Goal: Task Accomplishment & Management: Manage account settings

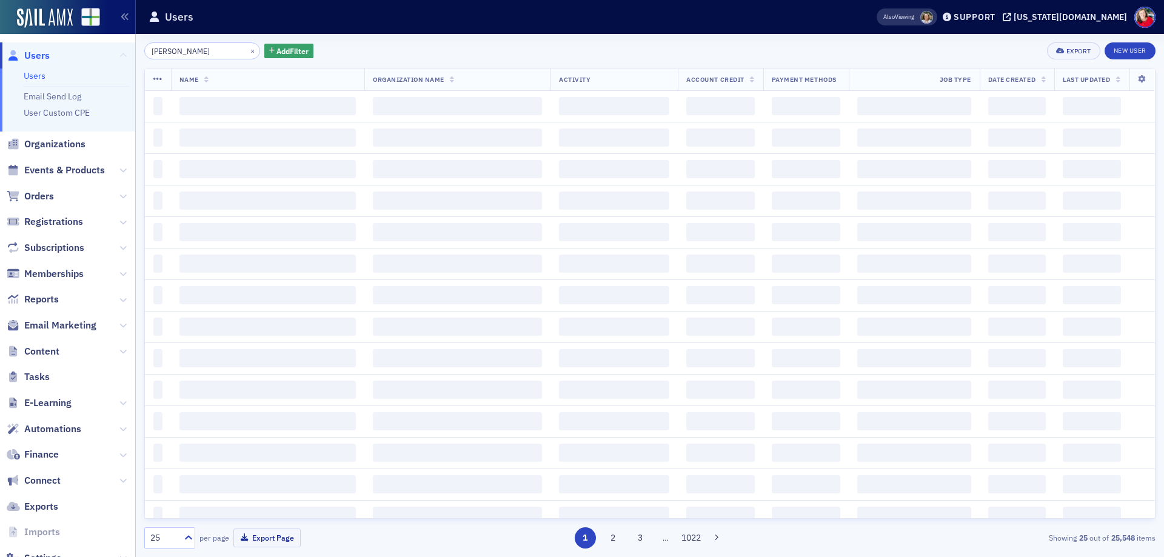
type input "[PERSON_NAME]"
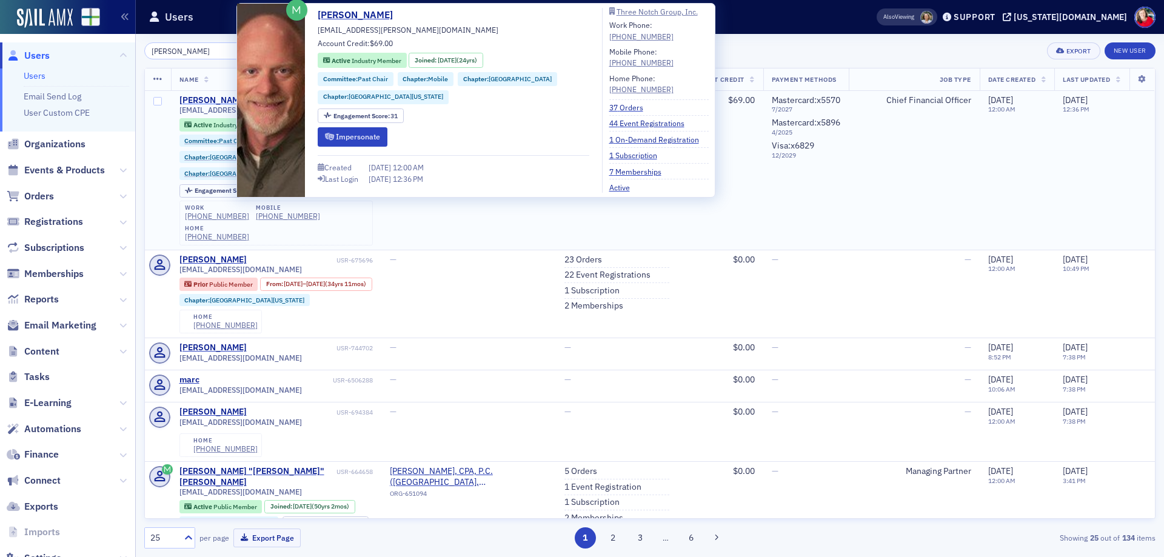
click at [207, 100] on div "[PERSON_NAME]" at bounding box center [212, 100] width 67 height 11
click at [201, 98] on div "[PERSON_NAME]" at bounding box center [212, 100] width 67 height 11
click at [228, 102] on div "[PERSON_NAME]" at bounding box center [212, 100] width 67 height 11
click at [364, 141] on button "Impersonate" at bounding box center [353, 136] width 70 height 19
